Goal: Information Seeking & Learning: Learn about a topic

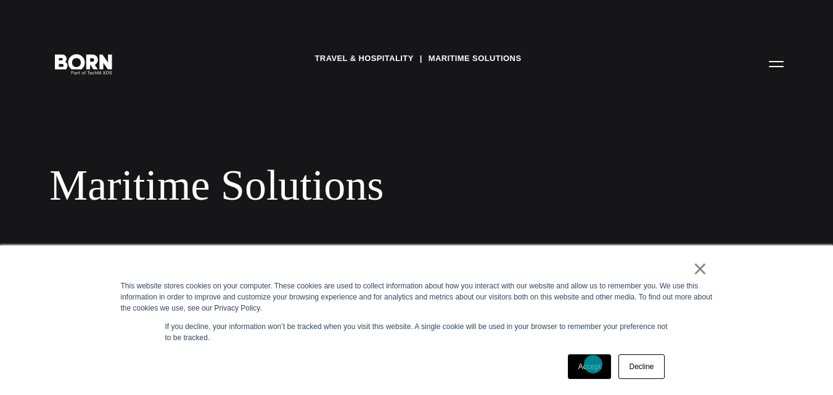
click at [593, 365] on link "Accept" at bounding box center [590, 367] width 44 height 25
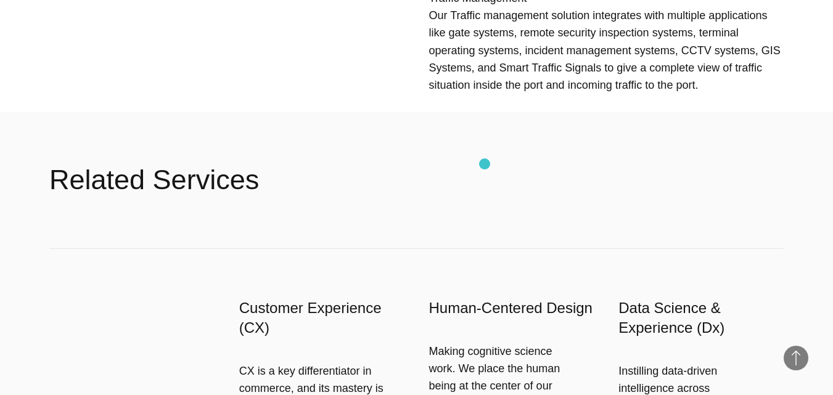
scroll to position [661, 0]
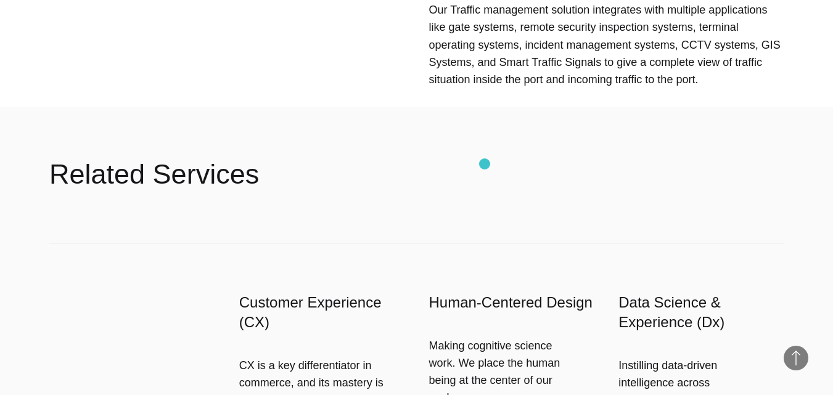
drag, startPoint x: 470, startPoint y: 142, endPoint x: 485, endPoint y: 164, distance: 26.7
click at [487, 160] on header "Related Services" at bounding box center [416, 174] width 735 height 136
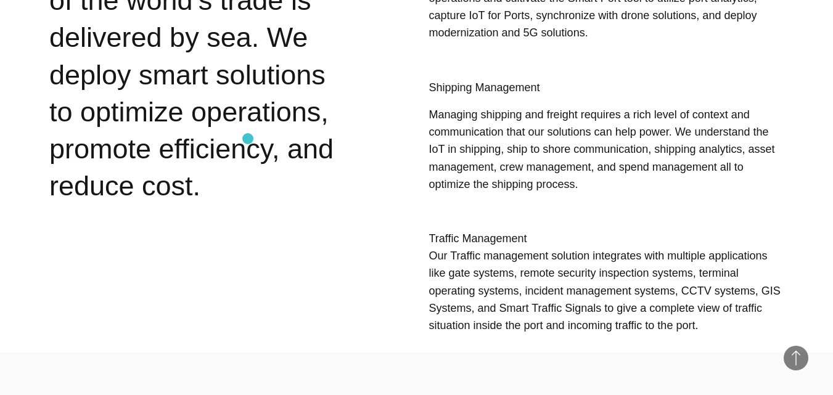
scroll to position [167, 0]
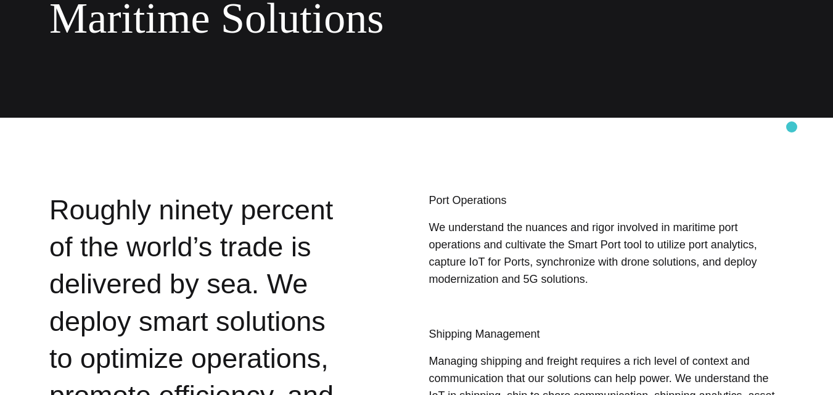
drag, startPoint x: 792, startPoint y: 127, endPoint x: 538, endPoint y: 98, distance: 255.8
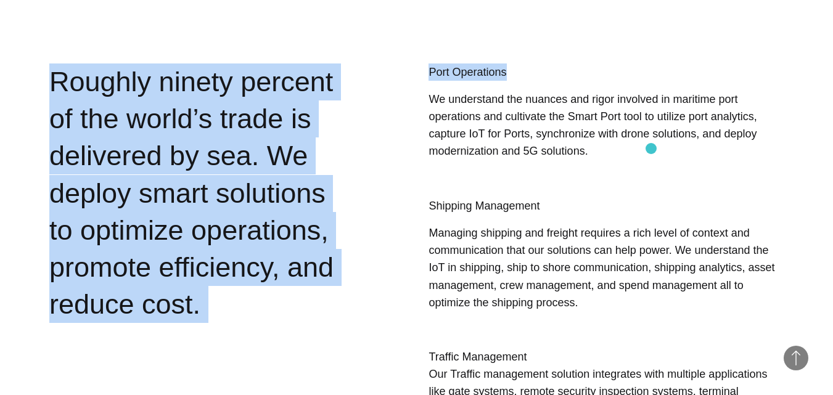
scroll to position [414, 0]
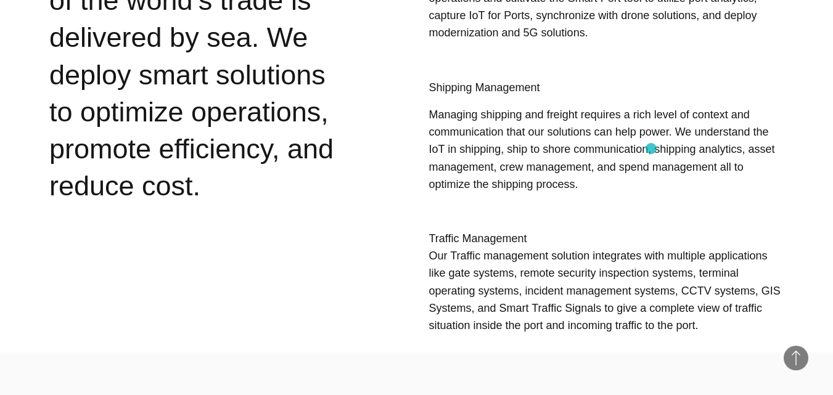
click at [627, 142] on p "Managing shipping and freight requires a rich level of context and communicatio…" at bounding box center [606, 149] width 355 height 87
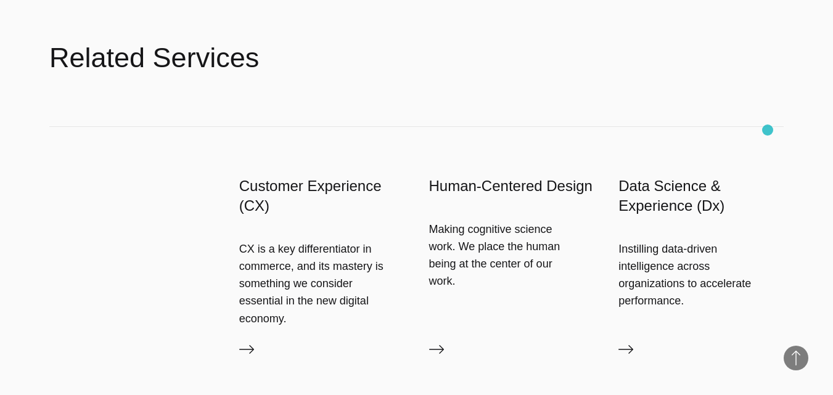
scroll to position [0, 0]
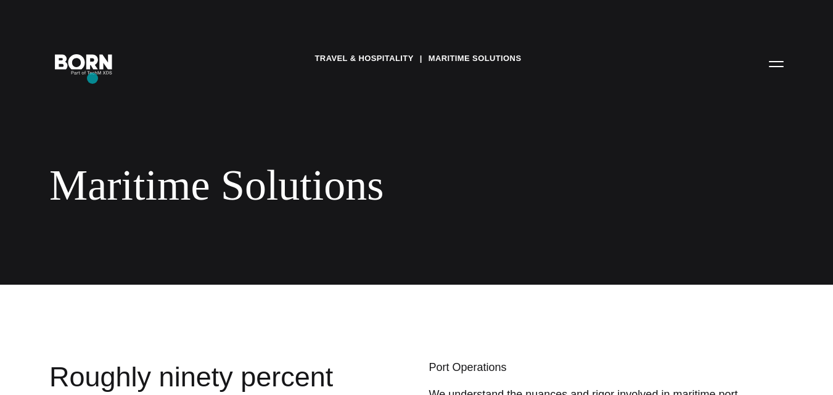
click at [93, 78] on div "Travel & Hospitality Maritime Solutions Maritime Solutions" at bounding box center [416, 142] width 833 height 285
click at [93, 70] on icon ".st0{display:none;} .st1{display:inline;} .st2{font-family:'HelveticaNeue-Mediu…" at bounding box center [83, 63] width 79 height 32
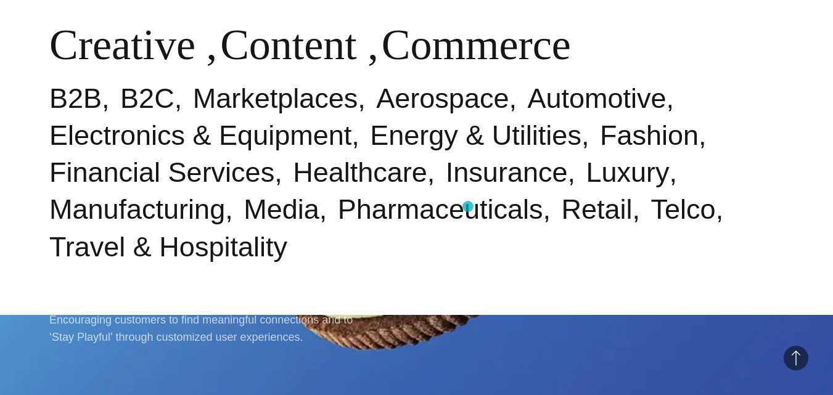
scroll to position [493, 0]
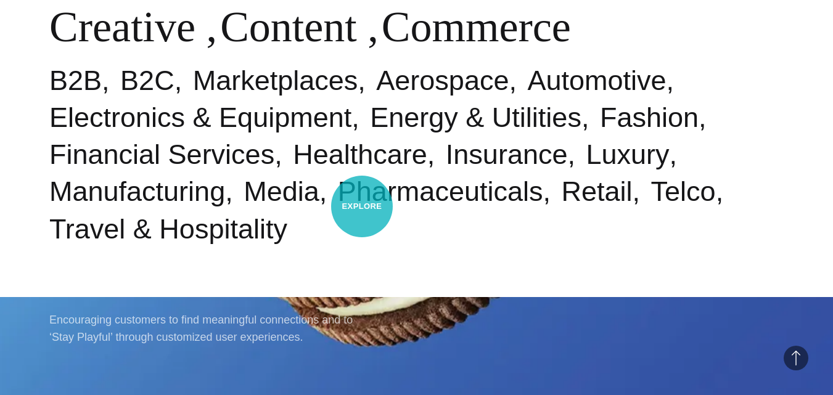
click at [330, 235] on ul "B2B B2C Marketplaces Aerospace Automotive Electronics & Equipment Energy & Util…" at bounding box center [416, 155] width 735 height 186
